Goal: Information Seeking & Learning: Find specific fact

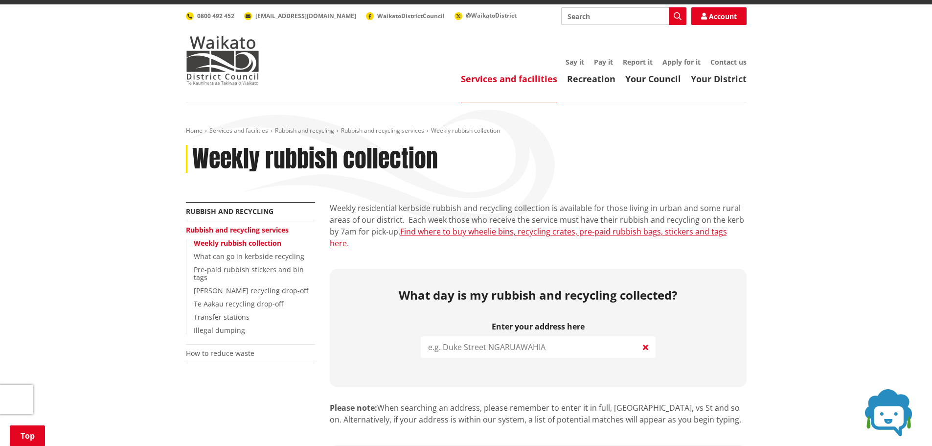
scroll to position [147, 0]
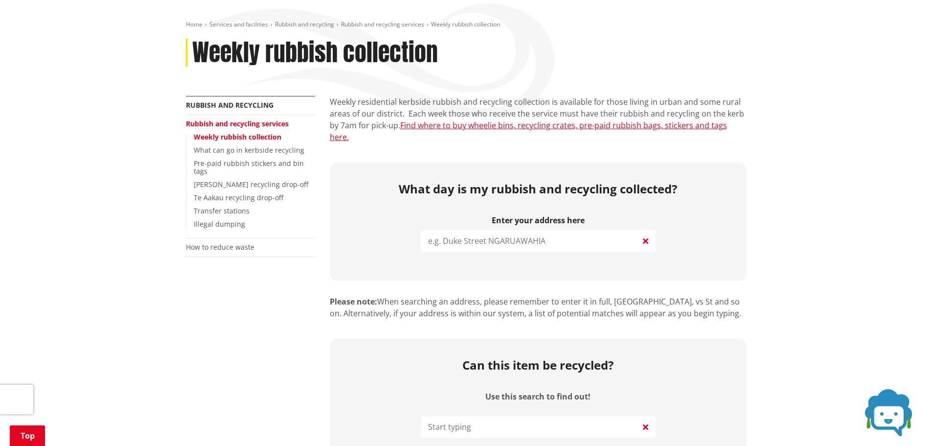
click at [560, 230] on input "search" at bounding box center [538, 241] width 235 height 22
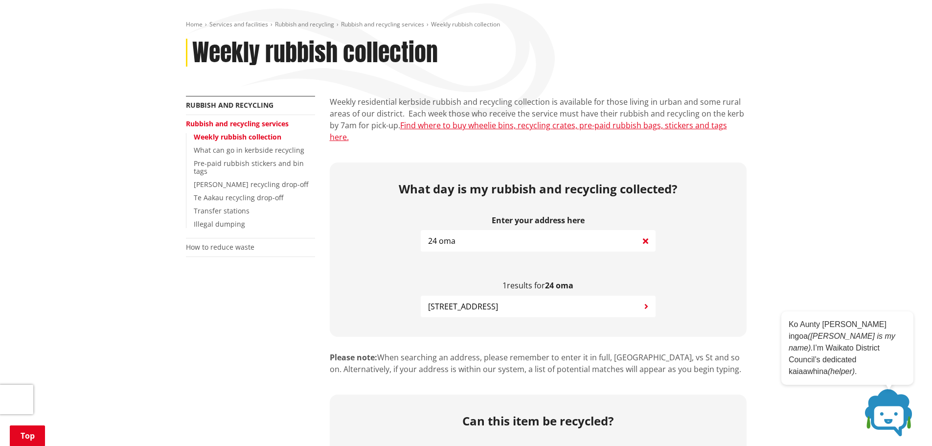
type input "24 oma"
click at [550, 295] on button "24 Omahina Street RAGLAN" at bounding box center [538, 306] width 235 height 22
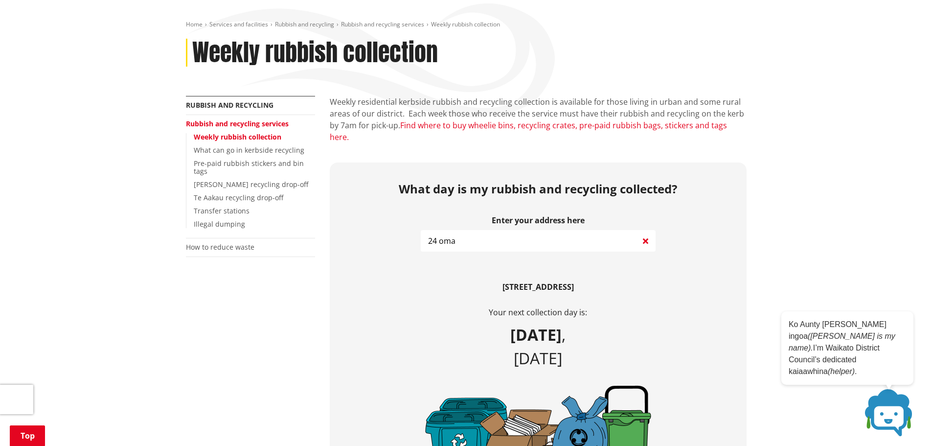
click at [618, 120] on link "Find where to buy wheelie bins, recycling crates, pre-paid rubbish bags, sticke…" at bounding box center [528, 131] width 397 height 22
